Goal: Information Seeking & Learning: Stay updated

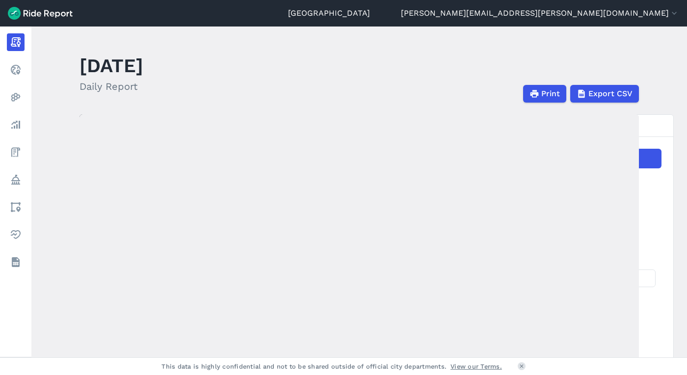
click at [25, 72] on link "Realtime" at bounding box center [16, 70] width 18 height 18
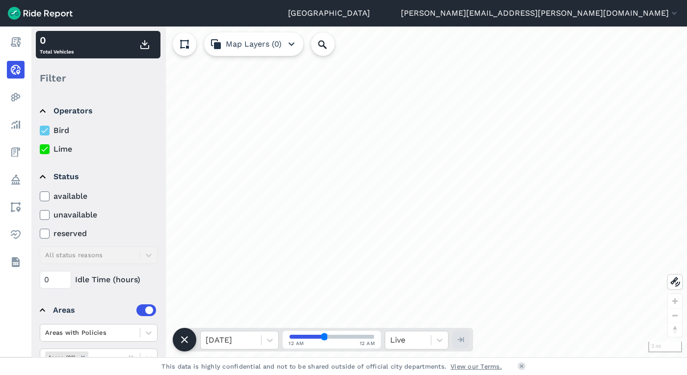
click at [44, 130] on icon at bounding box center [44, 131] width 9 height 10
click at [40, 130] on input "Bird" at bounding box center [40, 128] width 0 height 6
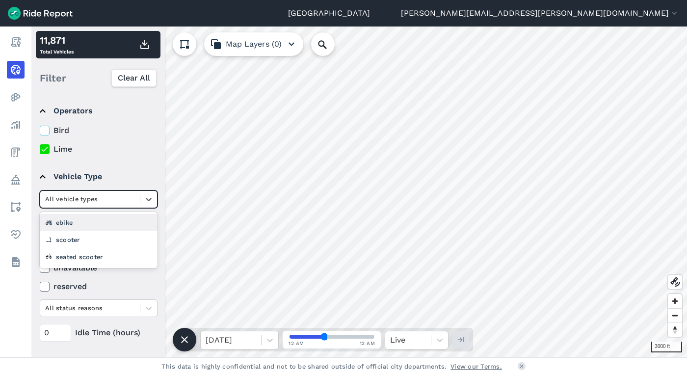
click at [92, 200] on div at bounding box center [90, 198] width 90 height 11
click at [81, 238] on div "scooter" at bounding box center [99, 239] width 118 height 17
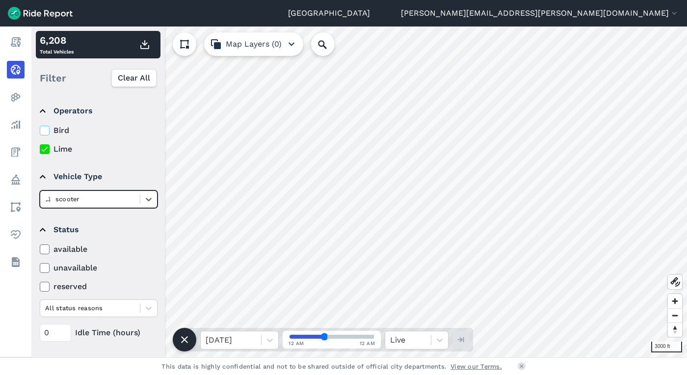
click at [105, 197] on div at bounding box center [90, 198] width 90 height 11
click at [97, 239] on div "ebike" at bounding box center [99, 239] width 118 height 17
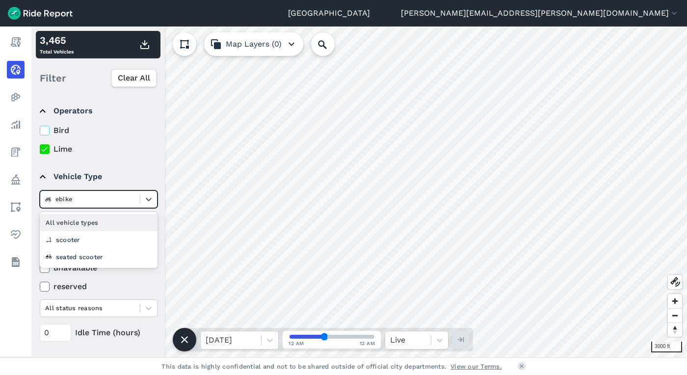
click at [106, 196] on div at bounding box center [90, 198] width 90 height 11
click at [99, 256] on div "seated scooter" at bounding box center [99, 256] width 118 height 17
click at [111, 202] on div at bounding box center [90, 198] width 90 height 11
click at [103, 221] on div "All vehicle types" at bounding box center [99, 222] width 118 height 17
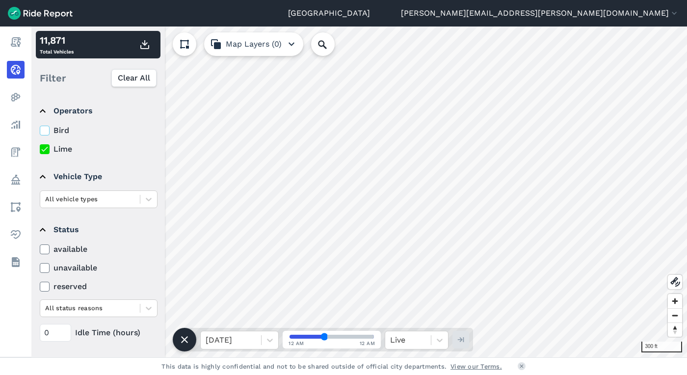
click at [344, 0] on html "Seattle [PERSON_NAME][EMAIL_ADDRESS][PERSON_NAME][DOMAIN_NAME] Settings Terms S…" at bounding box center [343, 187] width 687 height 375
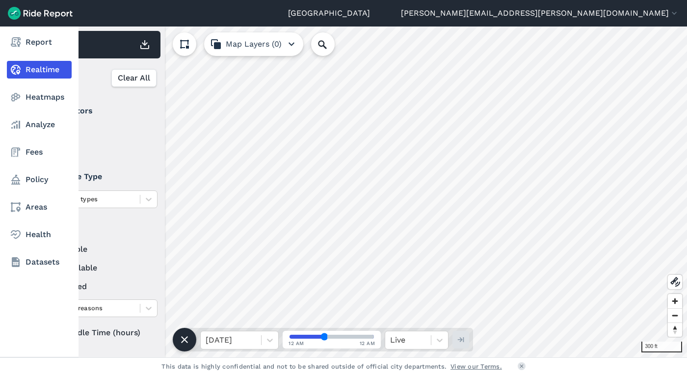
click at [5, 332] on div "Report Realtime Heatmaps Analyze Fees Policy Areas Health Datasets" at bounding box center [39, 191] width 78 height 331
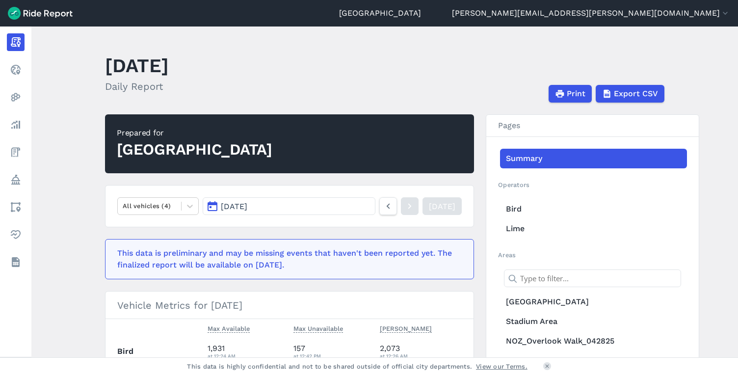
scroll to position [49, 0]
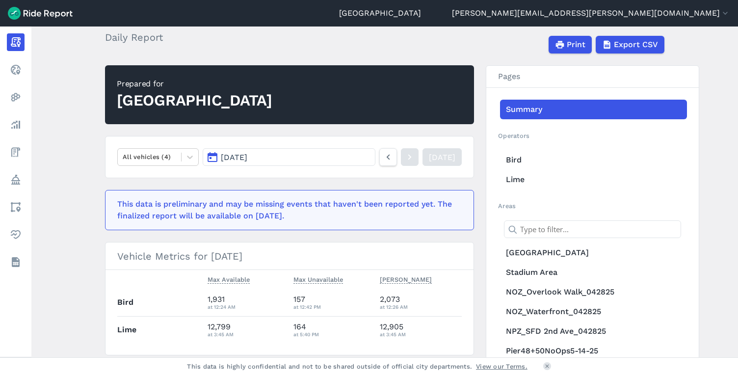
click at [82, 236] on main "October 1, 2025 Daily Report Print Export CSV Prepared for Seattle All vehicles…" at bounding box center [384, 191] width 706 height 331
